Goal: Task Accomplishment & Management: Manage account settings

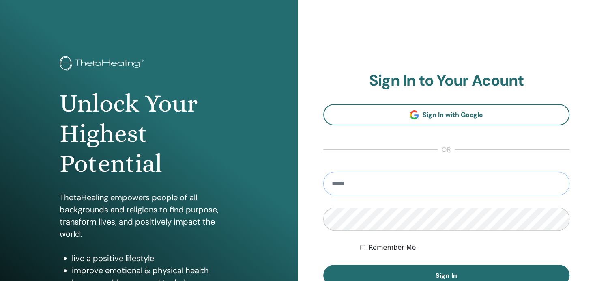
type input "**********"
click at [552, 54] on div "**********" at bounding box center [447, 195] width 298 height 390
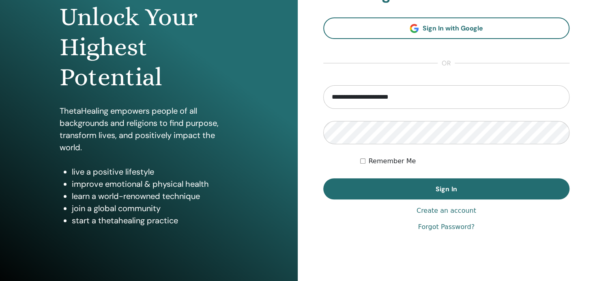
scroll to position [108, 0]
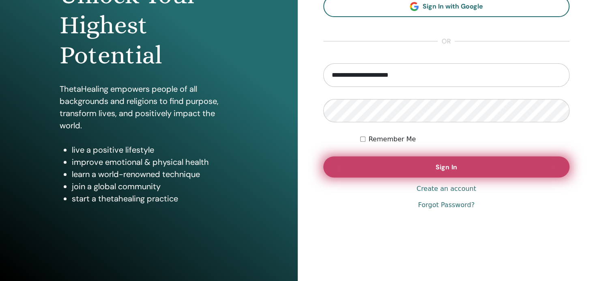
click at [407, 164] on button "Sign In" at bounding box center [446, 166] width 247 height 21
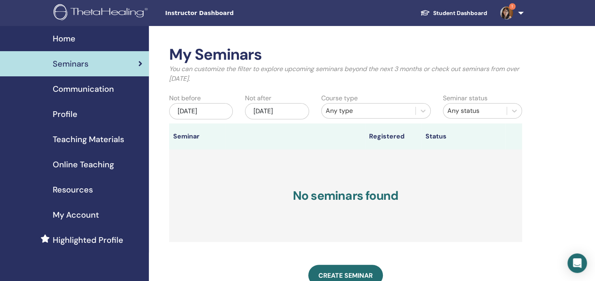
click at [506, 11] on img at bounding box center [506, 12] width 13 height 13
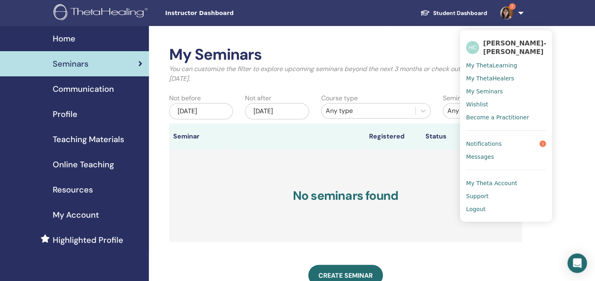
click at [490, 140] on span "Notifications" at bounding box center [484, 143] width 36 height 7
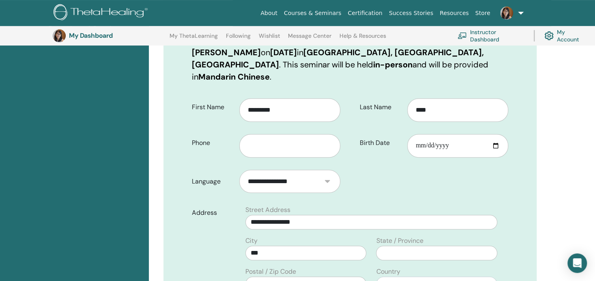
scroll to position [141, 0]
click at [291, 134] on input "text" at bounding box center [289, 146] width 101 height 24
type input "*"
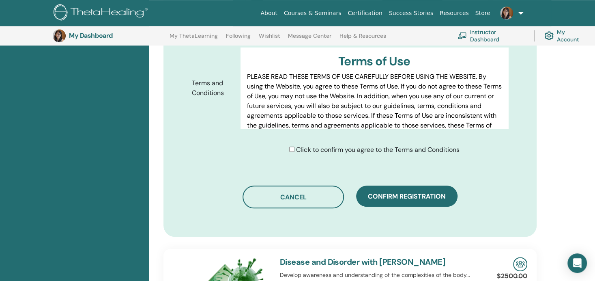
scroll to position [424, 0]
type input "**********"
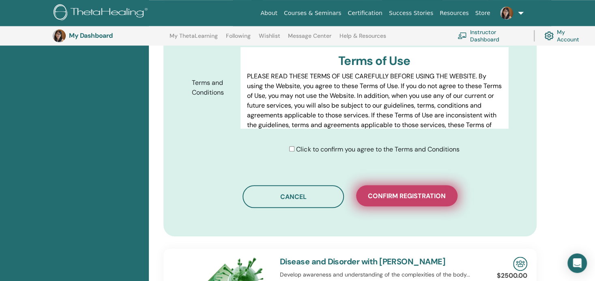
click at [406, 190] on button "Confirm registration" at bounding box center [406, 195] width 101 height 21
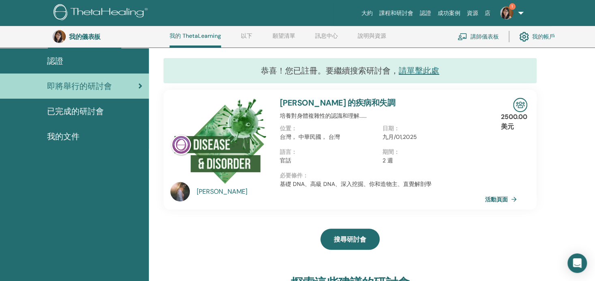
scroll to position [62, 0]
click at [510, 13] on img at bounding box center [506, 12] width 13 height 13
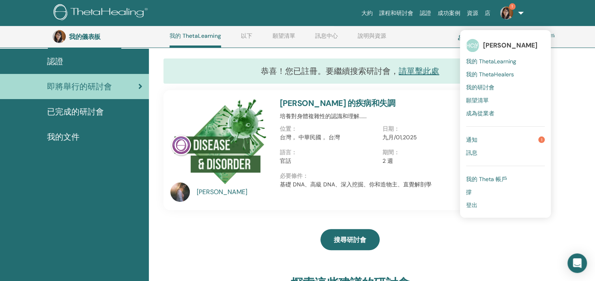
click at [488, 134] on link "通知 1" at bounding box center [505, 139] width 79 height 13
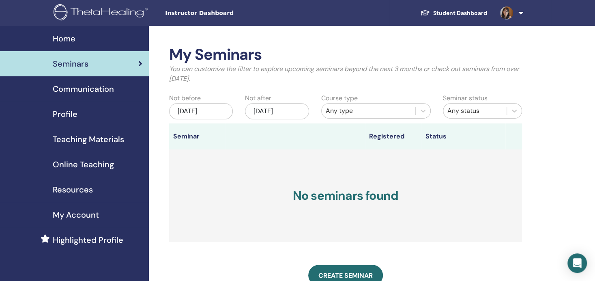
click at [506, 11] on img at bounding box center [506, 12] width 13 height 13
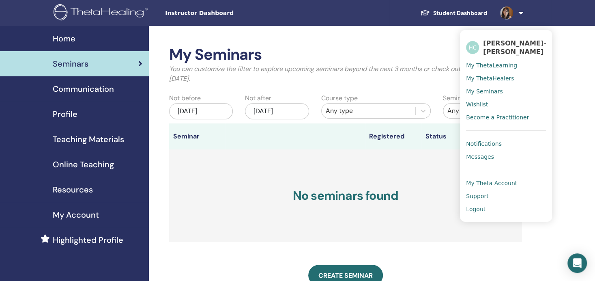
click at [485, 142] on span "Notifications" at bounding box center [484, 143] width 36 height 7
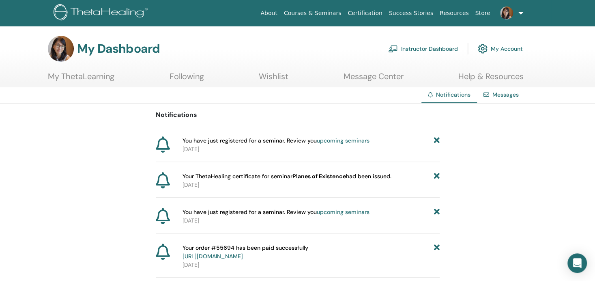
click at [78, 75] on link "My ThetaLearning" at bounding box center [81, 79] width 67 height 16
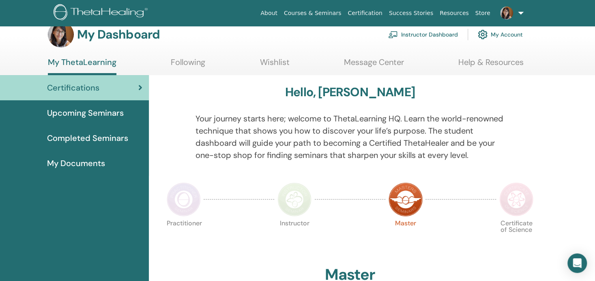
scroll to position [14, 0]
click at [528, 201] on img at bounding box center [517, 200] width 34 height 34
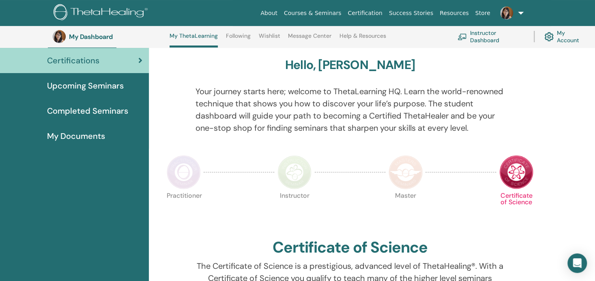
scroll to position [62, 0]
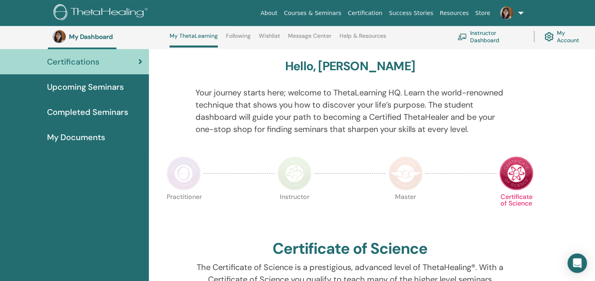
click at [297, 167] on img at bounding box center [295, 173] width 34 height 34
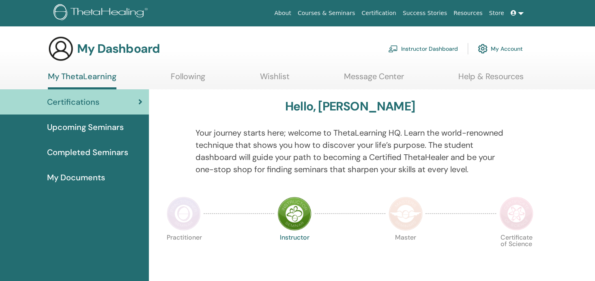
click at [185, 217] on img at bounding box center [184, 213] width 34 height 34
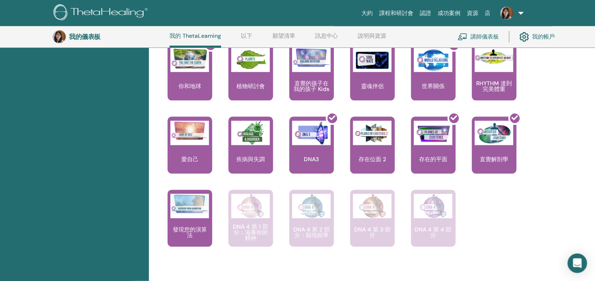
scroll to position [549, 0]
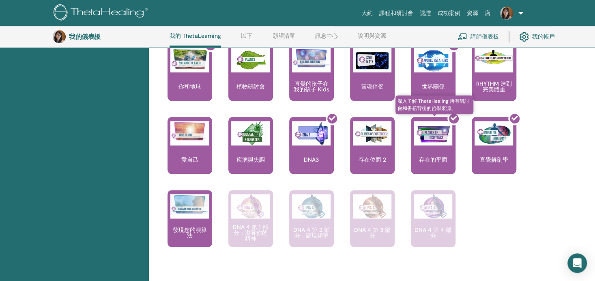
click at [452, 146] on div at bounding box center [438, 148] width 45 height 73
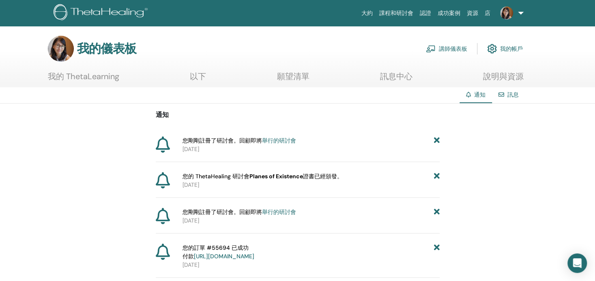
click at [503, 50] on font "我的帳戶" at bounding box center [511, 48] width 23 height 7
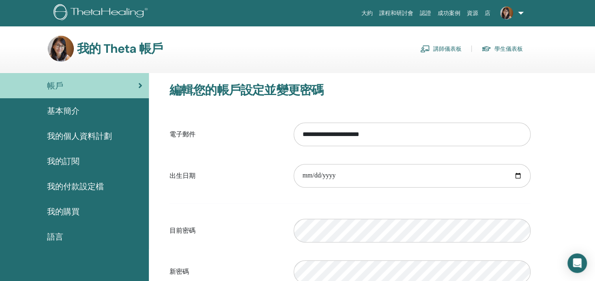
click at [503, 50] on font "學生儀表板" at bounding box center [509, 48] width 28 height 7
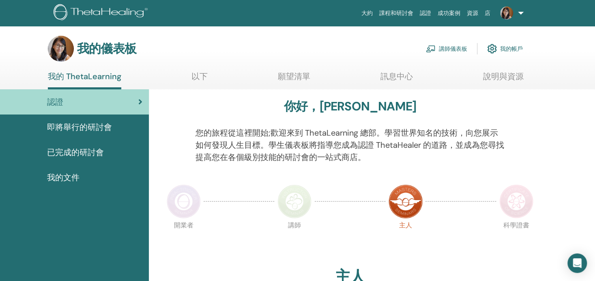
click at [72, 152] on span "已完成的研討會" at bounding box center [75, 152] width 57 height 12
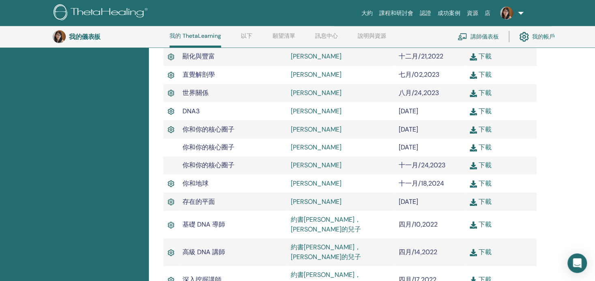
scroll to position [345, 0]
click at [489, 202] on link "下載" at bounding box center [481, 201] width 22 height 9
